Goal: Information Seeking & Learning: Learn about a topic

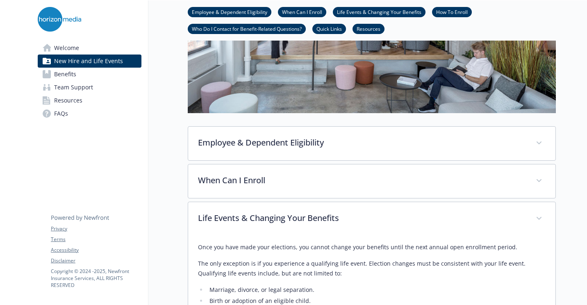
scroll to position [101, 6]
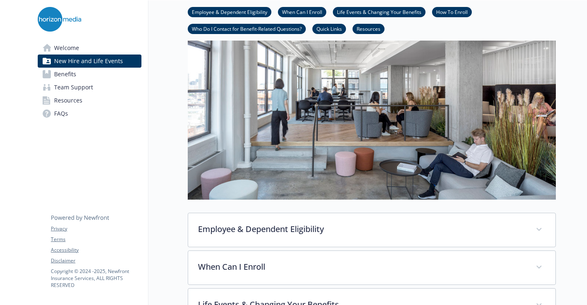
click at [77, 73] on link "Benefits" at bounding box center [90, 74] width 104 height 13
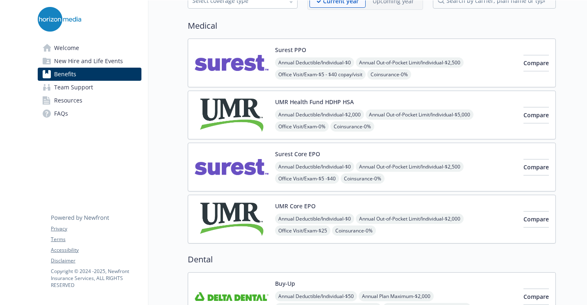
scroll to position [0, 6]
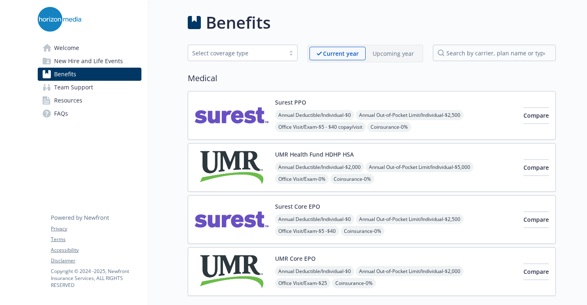
click at [373, 102] on div "Surest PPO Annual Deductible/Individual - $0 Annual Out-of-Pocket Limit/Individ…" at bounding box center [396, 115] width 242 height 35
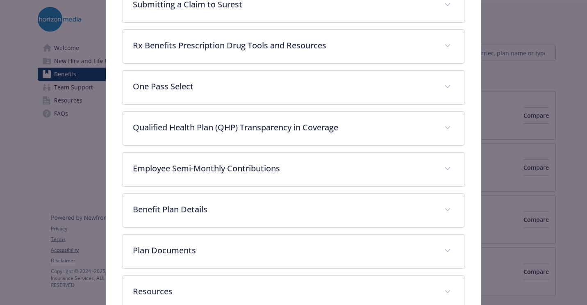
scroll to position [402, 0]
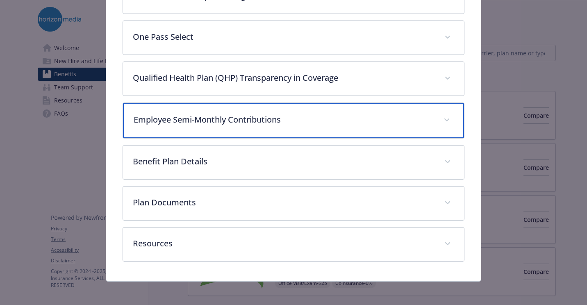
click at [317, 122] on p "Employee Semi-Monthly Contributions" at bounding box center [284, 119] width 300 height 12
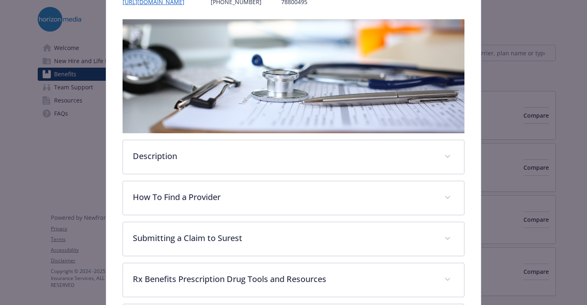
scroll to position [0, 0]
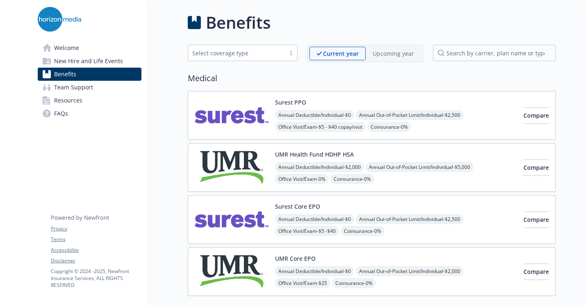
click at [99, 63] on span "New Hire and Life Events" at bounding box center [88, 60] width 69 height 13
